Goal: Navigation & Orientation: Find specific page/section

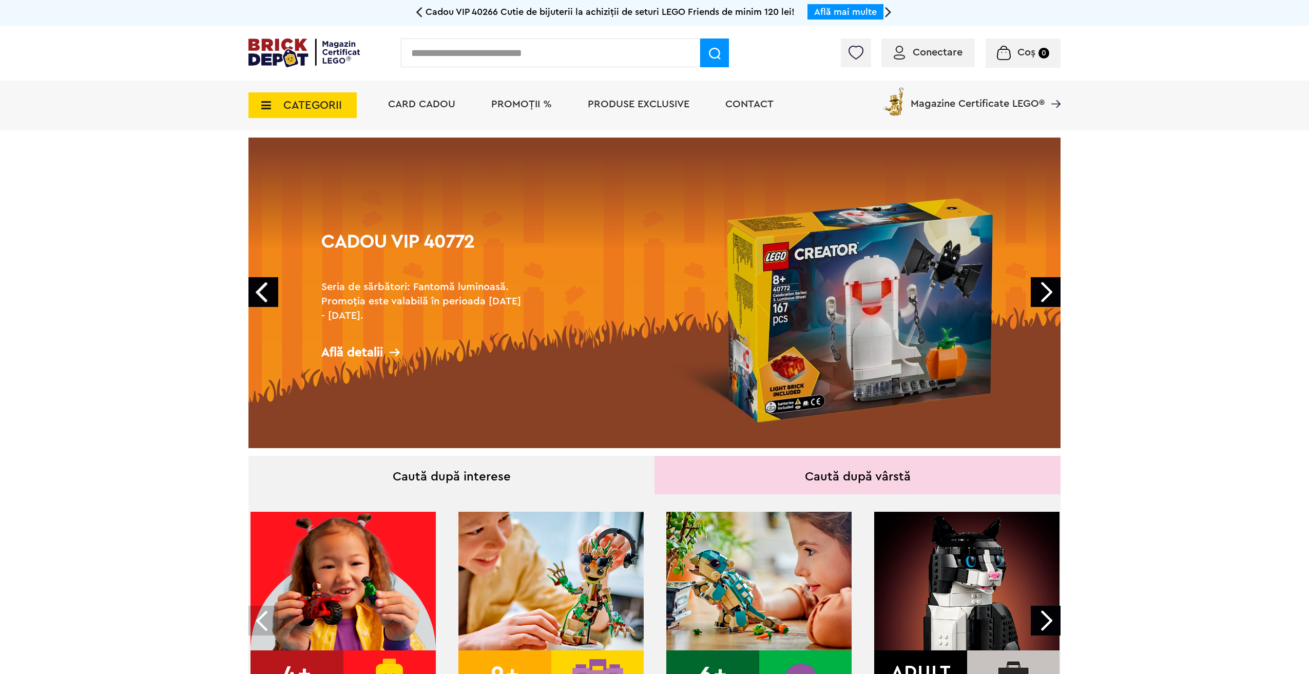
click at [266, 107] on icon at bounding box center [263, 105] width 16 height 11
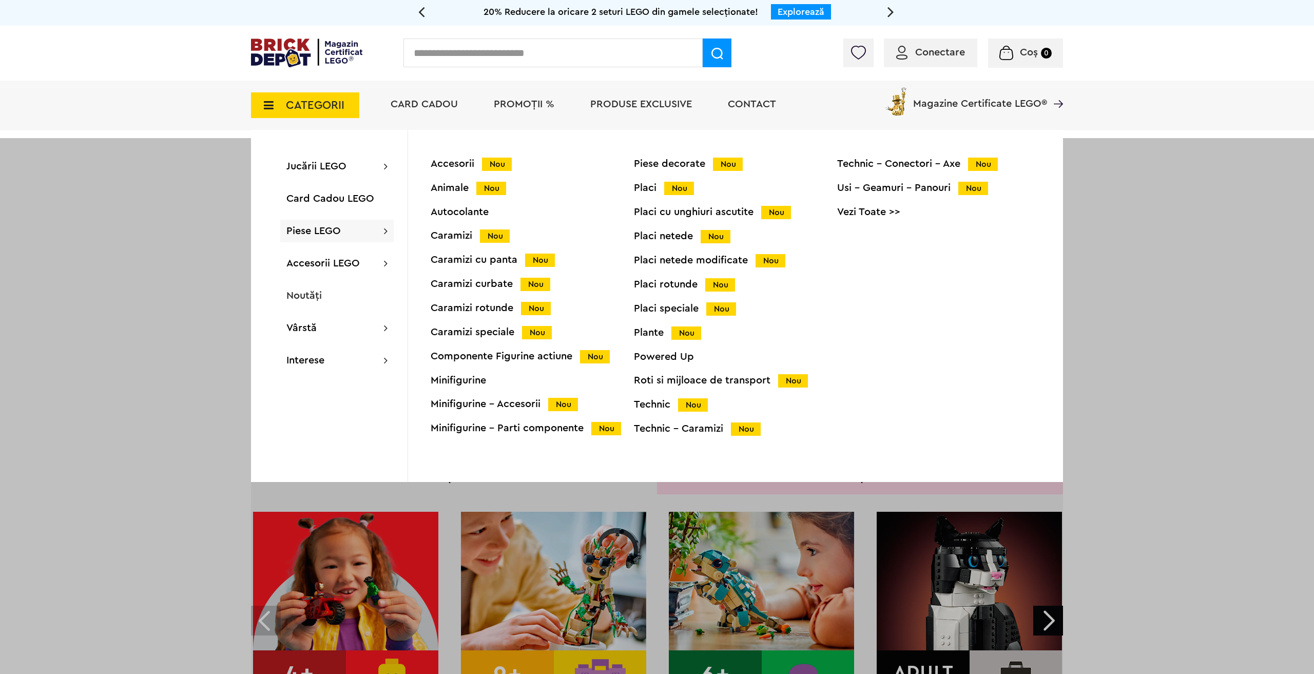
click at [463, 165] on div "Accesorii Nou" at bounding box center [532, 164] width 203 height 11
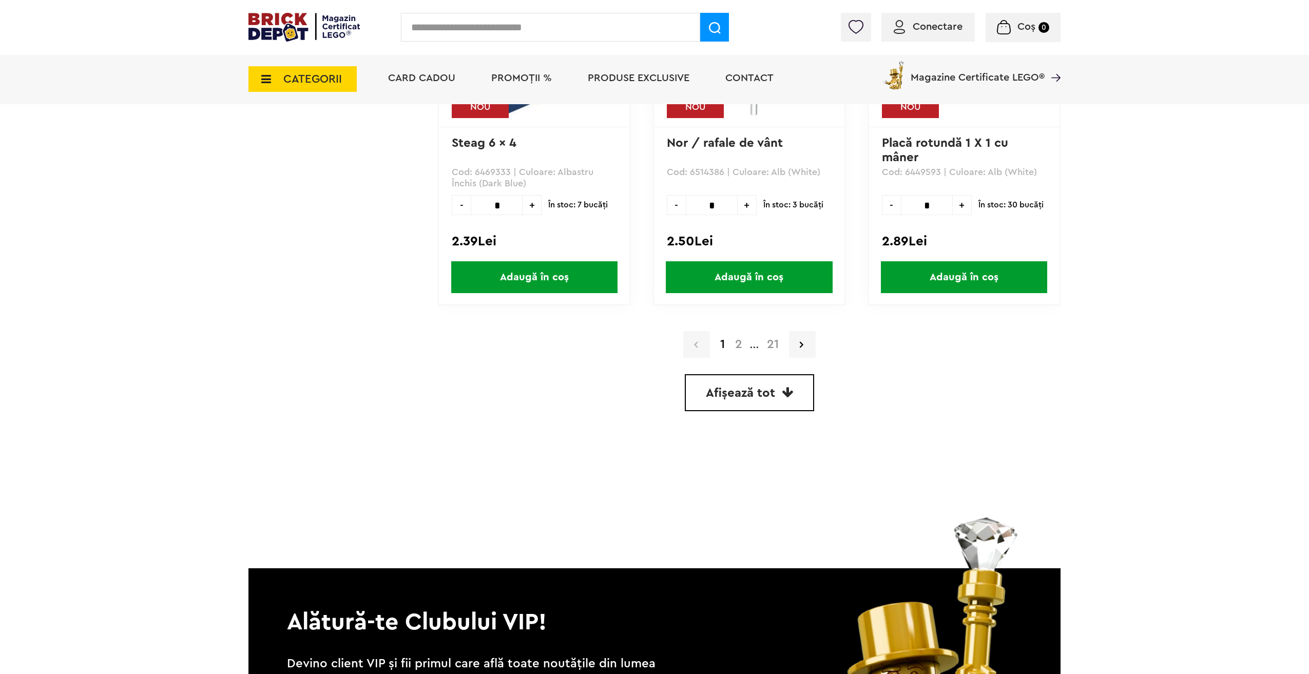
scroll to position [2900, 0]
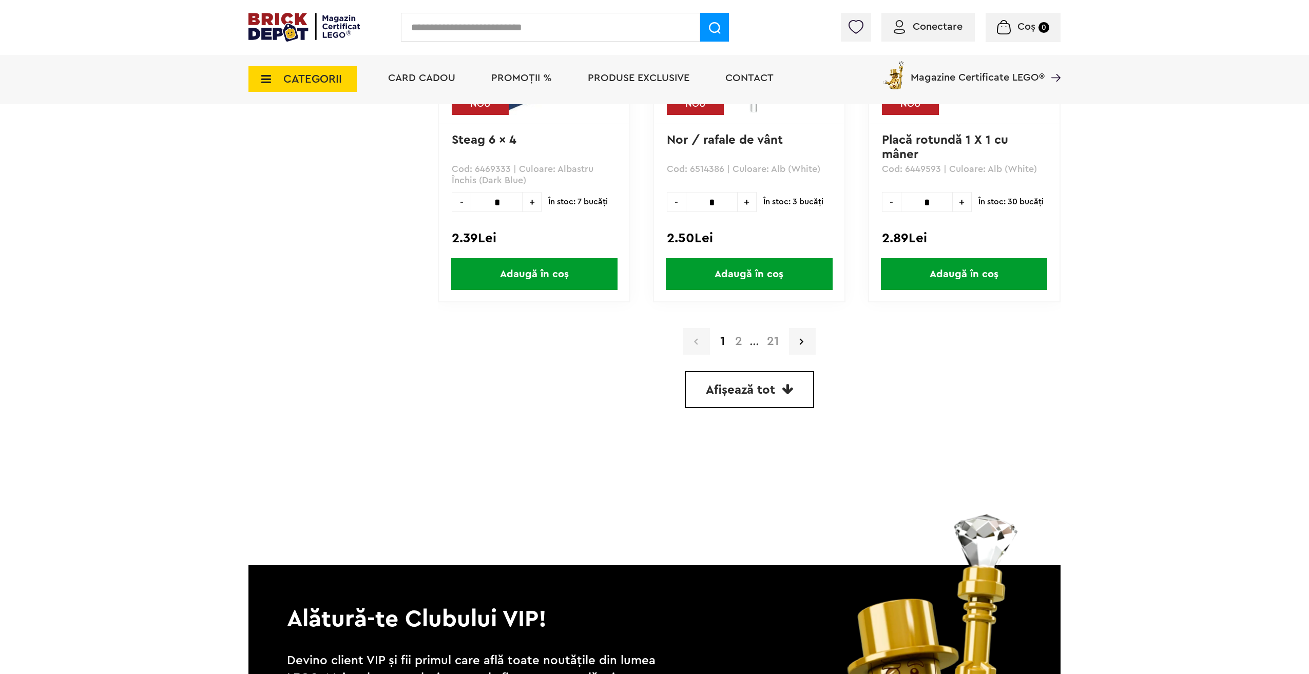
click at [736, 340] on link "2" at bounding box center [738, 341] width 17 height 12
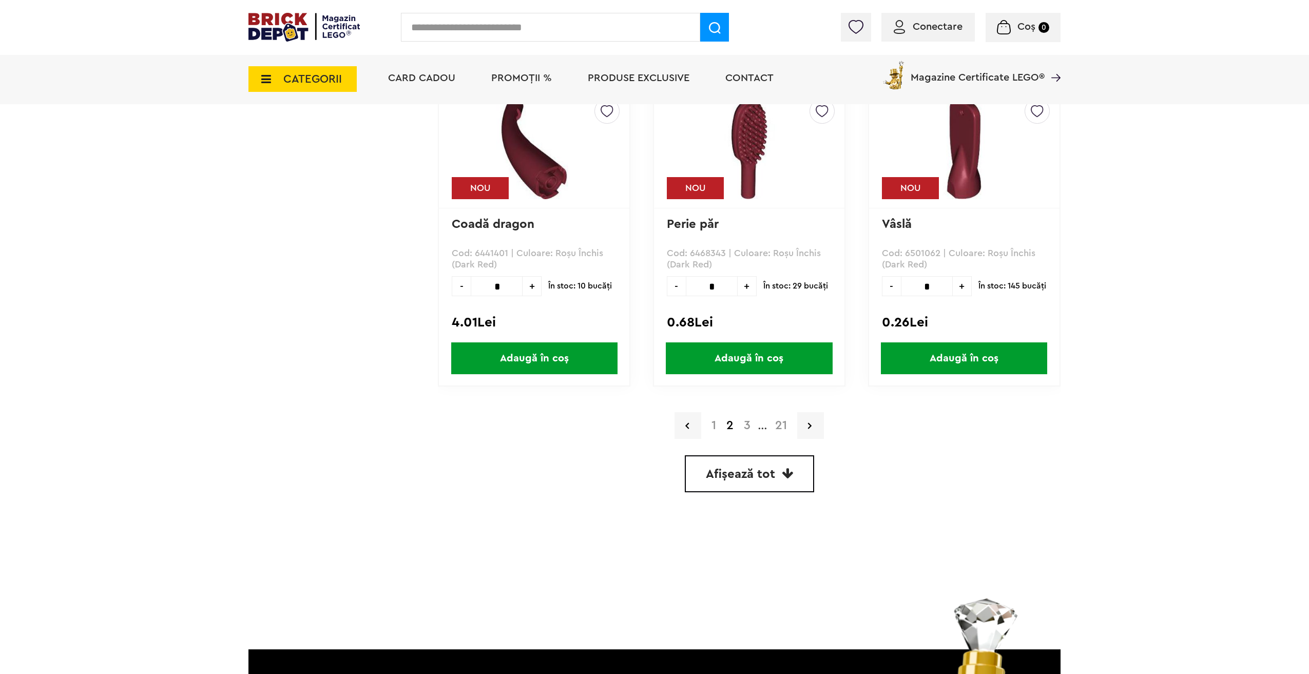
scroll to position [2874, 0]
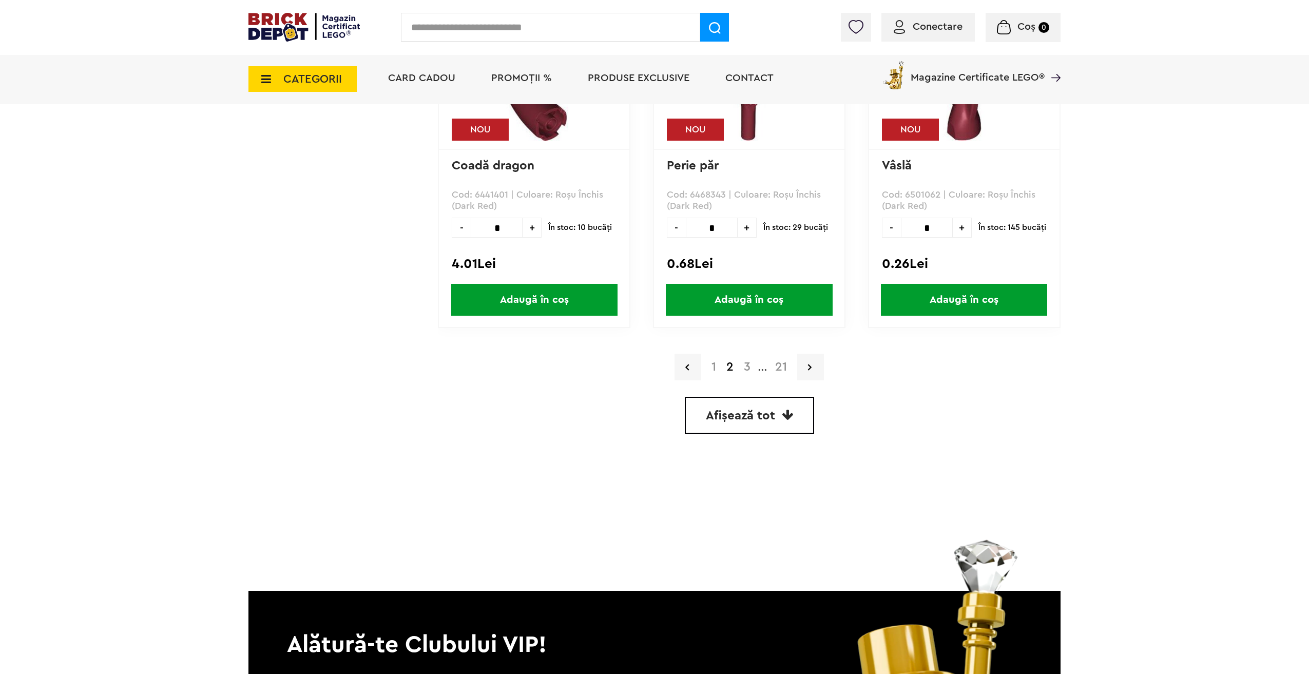
click at [749, 368] on link "3" at bounding box center [747, 367] width 17 height 12
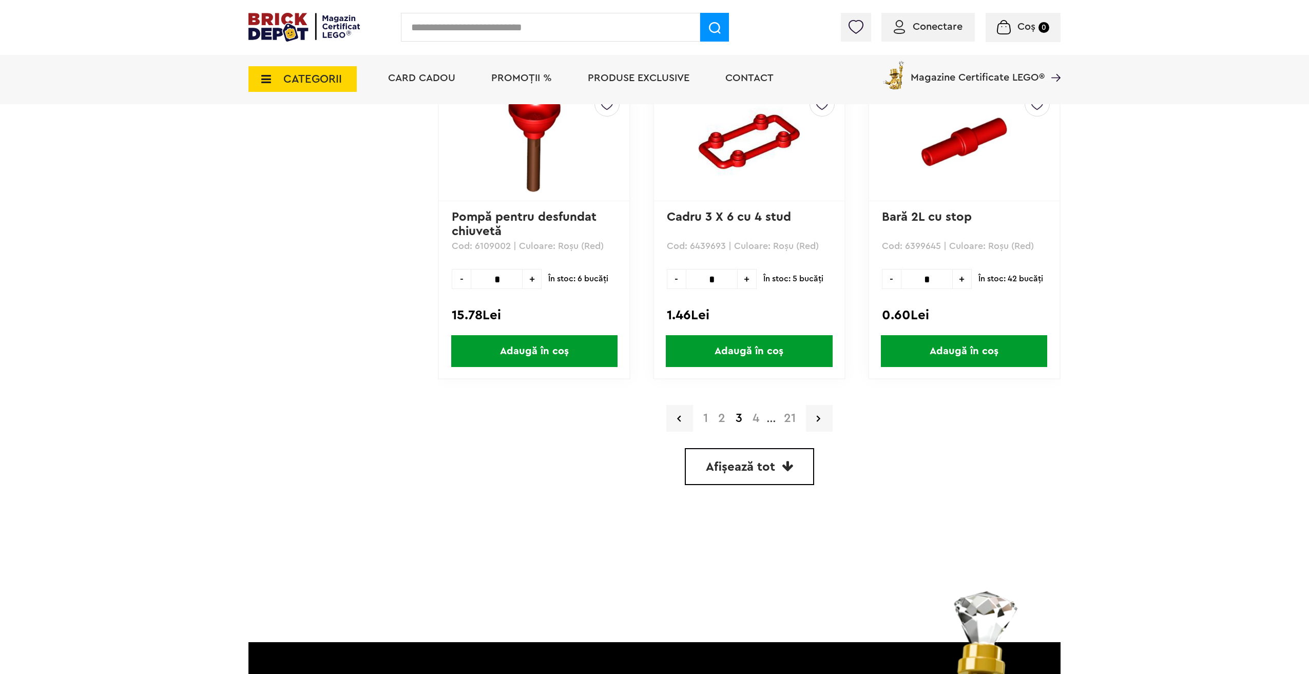
scroll to position [3131, 0]
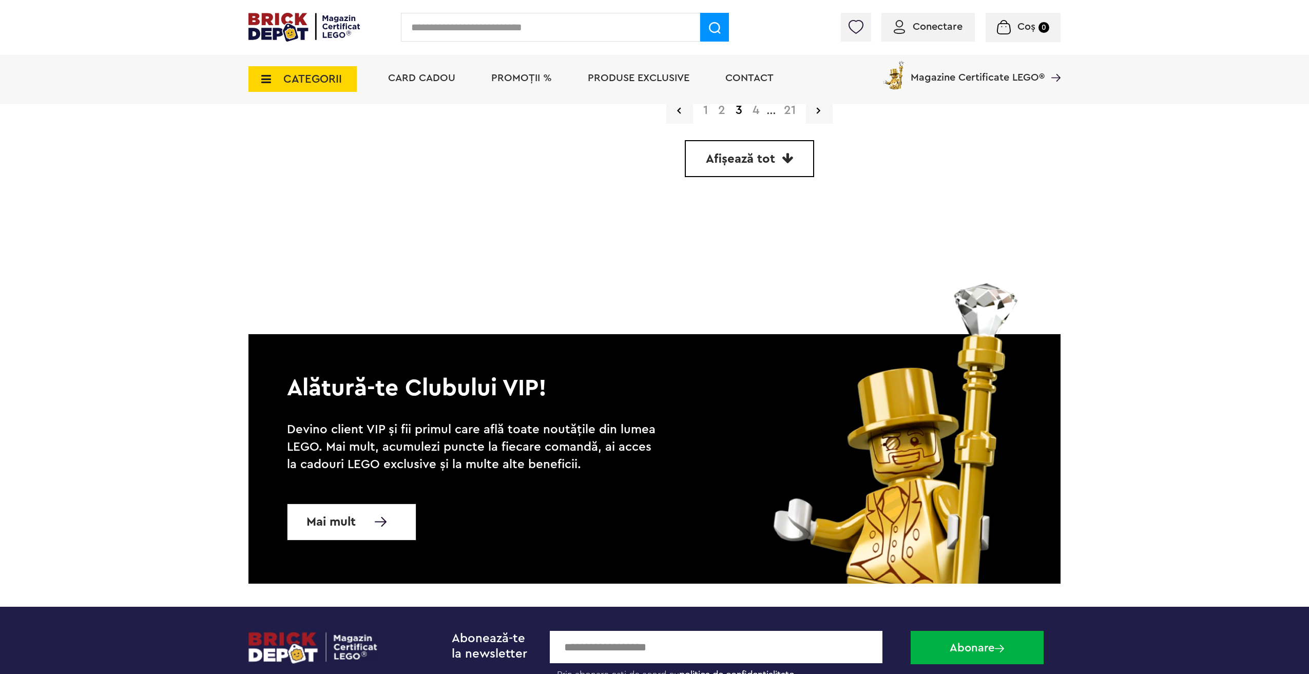
click at [754, 113] on link "4" at bounding box center [755, 110] width 17 height 12
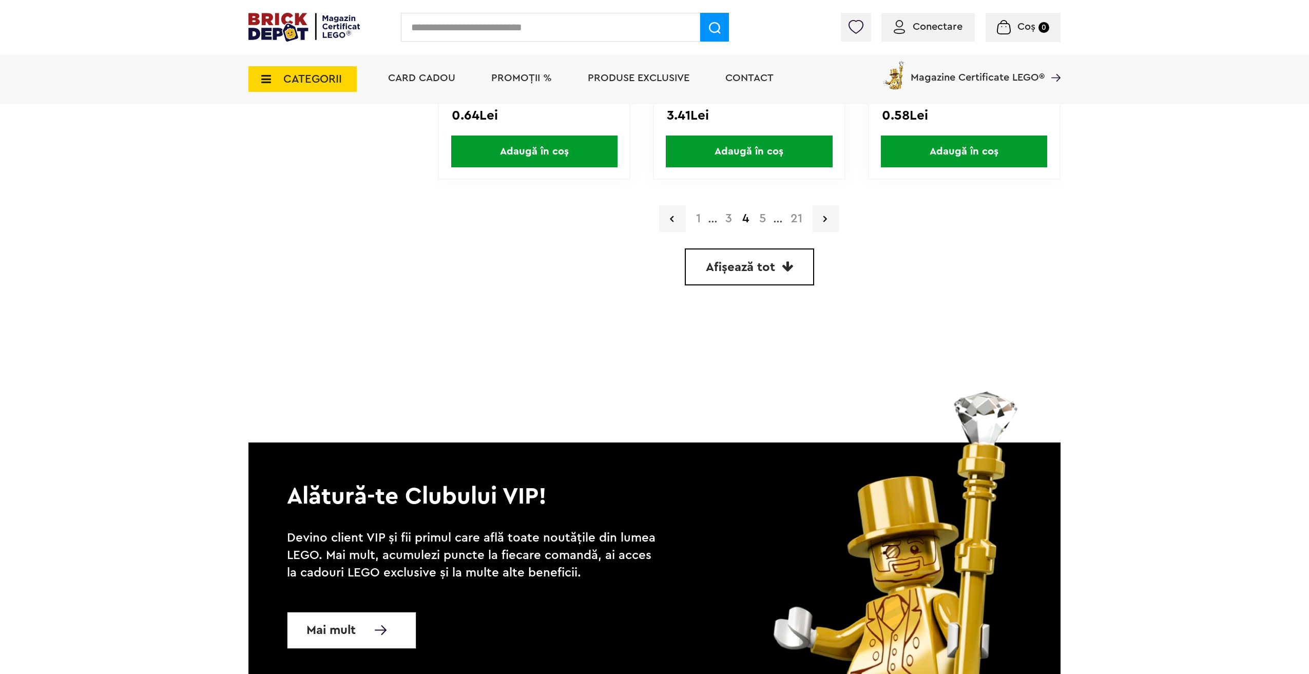
scroll to position [3028, 0]
